Goal: Transaction & Acquisition: Purchase product/service

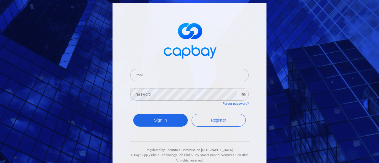
click at [163, 77] on input "Email" at bounding box center [189, 75] width 118 height 12
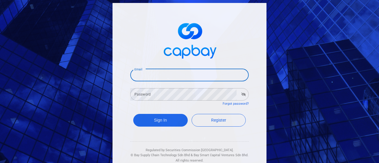
type input "[EMAIL_ADDRESS][DOMAIN_NAME]"
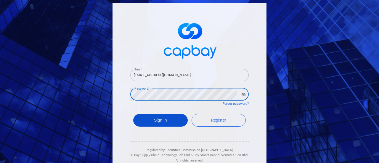
click at [162, 117] on button "Sign In" at bounding box center [160, 120] width 54 height 13
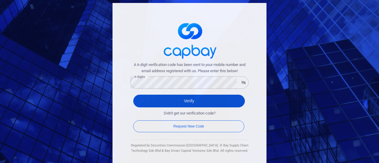
click at [171, 99] on button "Verify" at bounding box center [189, 101] width 112 height 13
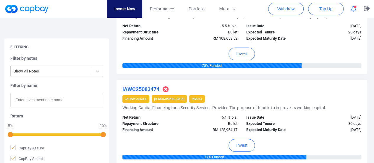
scroll to position [947, 0]
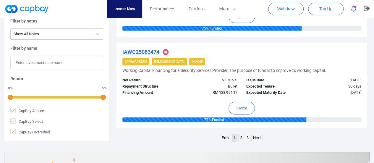
click at [240, 136] on link "2" at bounding box center [241, 137] width 5 height 7
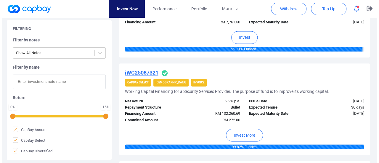
scroll to position [459, 0]
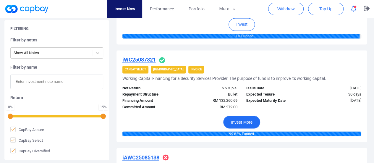
click at [246, 123] on button "Invest More" at bounding box center [241, 122] width 37 height 13
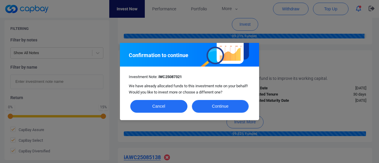
click at [214, 107] on button "Continue" at bounding box center [220, 106] width 57 height 13
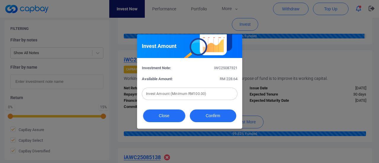
click at [157, 117] on button "Close" at bounding box center [164, 115] width 42 height 13
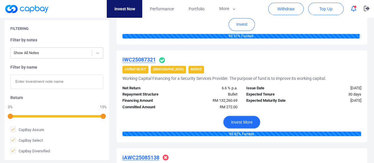
click at [248, 121] on button "Invest More" at bounding box center [241, 122] width 37 height 13
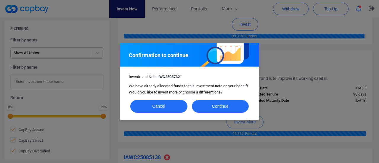
click at [220, 104] on button "Continue" at bounding box center [220, 106] width 57 height 13
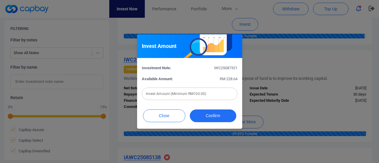
click at [219, 97] on input "text" at bounding box center [190, 94] width 96 height 12
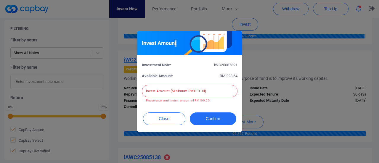
drag, startPoint x: 173, startPoint y: 36, endPoint x: 191, endPoint y: 39, distance: 18.5
click at [191, 39] on div "Invest Amount" at bounding box center [189, 43] width 105 height 24
click at [168, 119] on button "Close" at bounding box center [164, 118] width 42 height 13
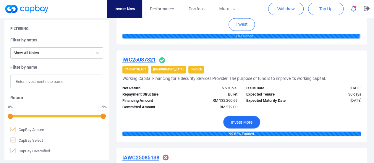
click at [252, 120] on button "Invest More" at bounding box center [241, 122] width 37 height 13
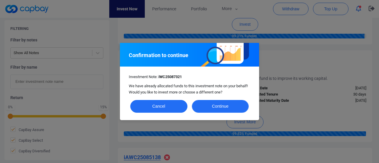
click at [230, 106] on button "Continue" at bounding box center [220, 106] width 57 height 13
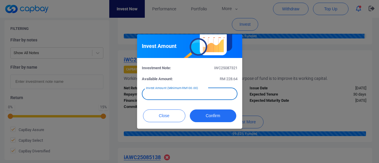
click at [202, 93] on input "text" at bounding box center [190, 94] width 96 height 12
type input "RM 228"
click at [211, 116] on button "Confirm" at bounding box center [213, 115] width 46 height 13
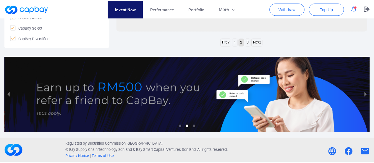
scroll to position [321, 0]
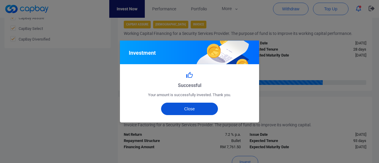
click at [196, 111] on button "Close" at bounding box center [189, 109] width 57 height 12
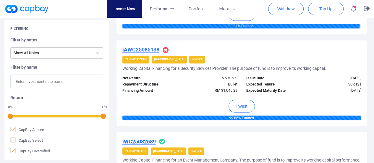
scroll to position [557, 0]
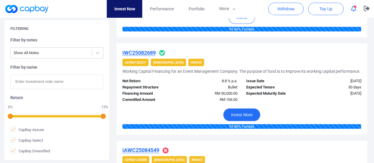
click at [249, 112] on button "Invest More" at bounding box center [241, 114] width 37 height 13
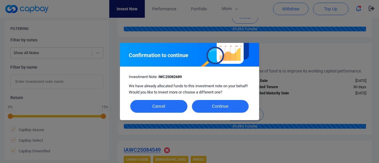
click at [234, 107] on button "Continue" at bounding box center [220, 106] width 57 height 13
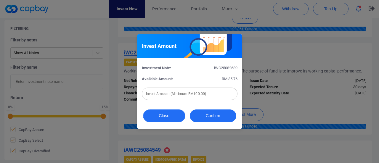
click at [176, 118] on button "Close" at bounding box center [164, 115] width 42 height 13
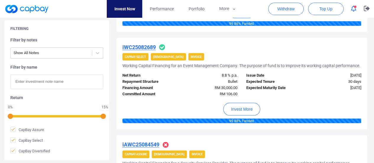
scroll to position [564, 0]
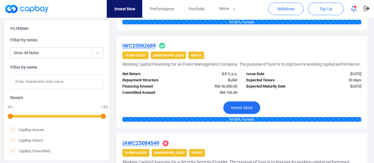
click at [249, 108] on button "Invest More" at bounding box center [241, 107] width 37 height 13
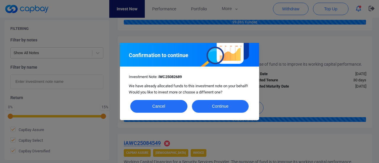
click at [235, 107] on button "Continue" at bounding box center [220, 106] width 57 height 13
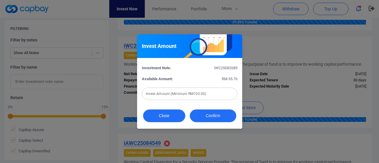
click at [167, 119] on button "Close" at bounding box center [164, 115] width 42 height 13
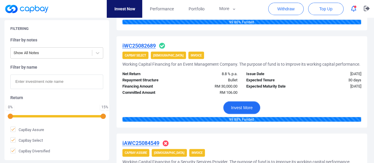
click at [253, 106] on button "Invest More" at bounding box center [241, 107] width 37 height 13
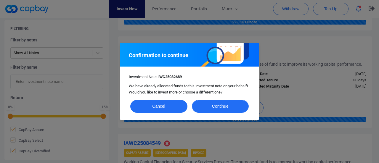
click at [214, 110] on button "Continue" at bounding box center [220, 106] width 57 height 13
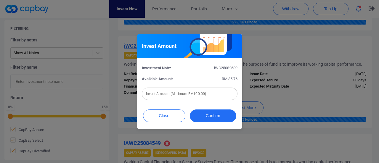
click at [199, 92] on input "text" at bounding box center [190, 94] width 96 height 12
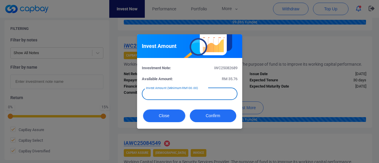
click at [165, 117] on button "Close" at bounding box center [164, 115] width 42 height 13
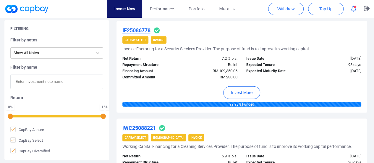
scroll to position [890, 0]
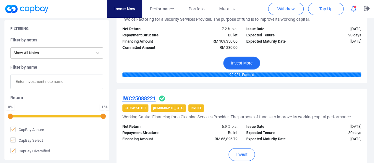
click at [254, 61] on button "Invest More" at bounding box center [241, 63] width 37 height 13
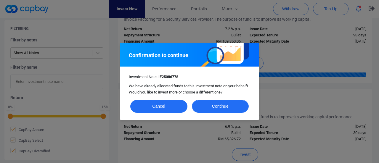
click at [223, 107] on button "Continue" at bounding box center [220, 106] width 57 height 13
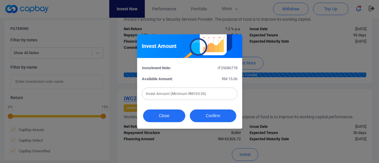
click at [170, 118] on button "Close" at bounding box center [164, 115] width 42 height 13
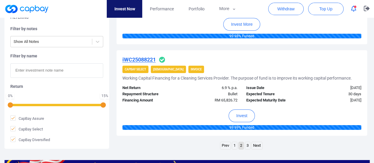
scroll to position [949, 0]
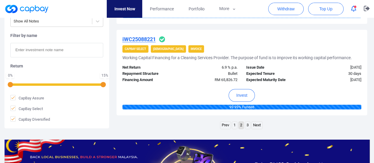
click at [256, 122] on link "Next" at bounding box center [257, 125] width 11 height 7
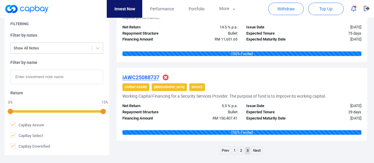
scroll to position [681, 0]
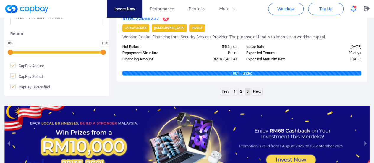
click at [260, 90] on link "Next" at bounding box center [257, 91] width 11 height 7
click at [234, 91] on link "1" at bounding box center [234, 91] width 5 height 7
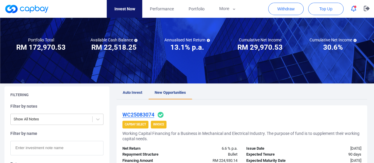
scroll to position [0, 0]
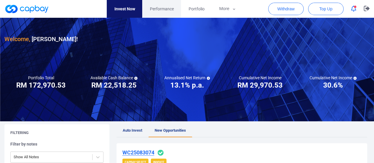
click at [158, 9] on span "Performance" at bounding box center [162, 9] width 24 height 7
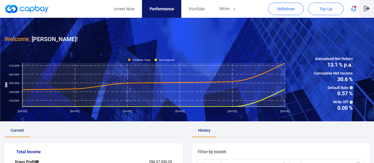
click at [368, 9] on icon "button" at bounding box center [367, 8] width 6 height 5
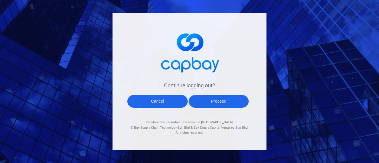
click at [216, 101] on button "Proceed" at bounding box center [218, 101] width 60 height 13
